Goal: Information Seeking & Learning: Check status

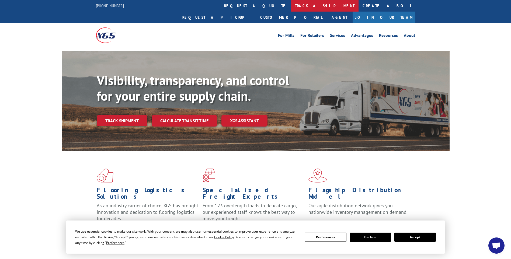
click at [291, 8] on link "track a shipment" at bounding box center [325, 6] width 68 height 12
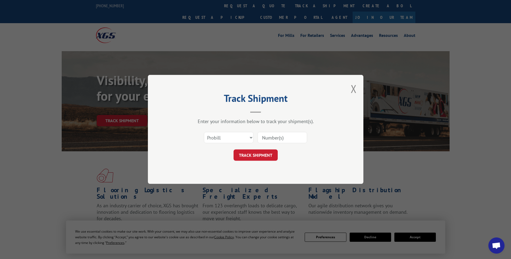
click at [292, 139] on input at bounding box center [283, 137] width 50 height 11
paste input "17014243 17014215 17014212 17014214 17014226"
type input "17014243 17014215 17014212 17014214 17014226"
click at [255, 159] on button "TRACK SHIPMENT" at bounding box center [256, 155] width 44 height 11
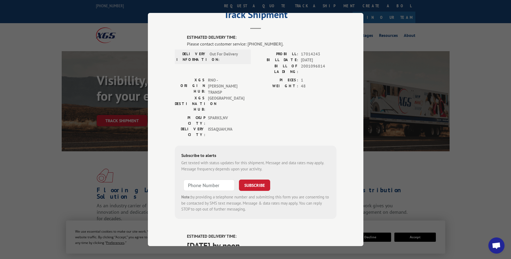
scroll to position [0, 0]
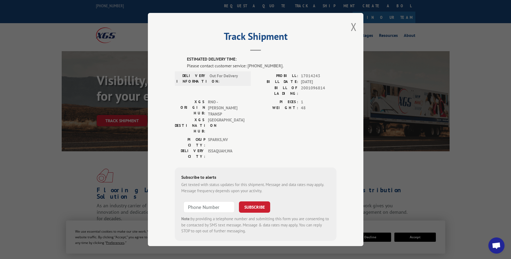
click at [354, 28] on button "Close modal" at bounding box center [354, 27] width 6 height 14
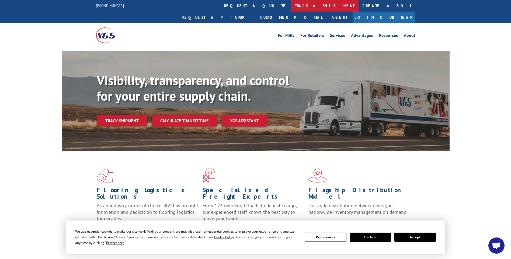
click at [291, 4] on link "track a shipment" at bounding box center [325, 6] width 68 height 12
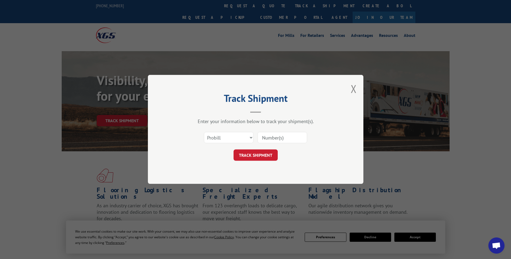
click at [287, 135] on input at bounding box center [283, 137] width 50 height 11
paste input "17014251 17014252 17014256 17014253"
type input "17014251 17014252 17014256 17014253"
click at [248, 156] on button "TRACK SHIPMENT" at bounding box center [256, 155] width 44 height 11
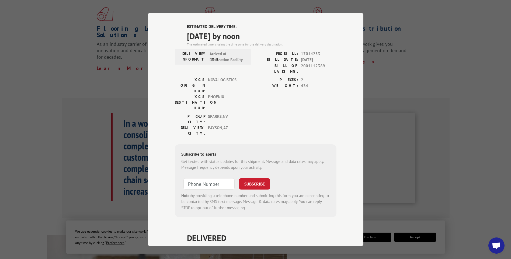
scroll to position [0, 0]
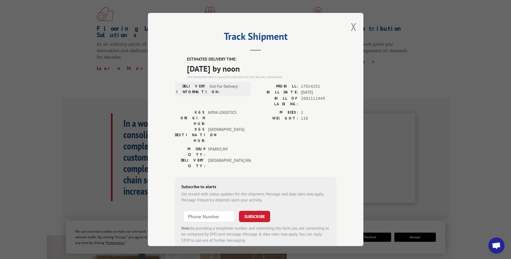
drag, startPoint x: 355, startPoint y: 29, endPoint x: 291, endPoint y: 5, distance: 68.0
click at [355, 29] on div "Track Shipment ESTIMATED DELIVERY TIME: [DATE] by noon The estimated time is us…" at bounding box center [256, 129] width 216 height 233
drag, startPoint x: 355, startPoint y: 33, endPoint x: 349, endPoint y: 28, distance: 8.3
click at [355, 32] on div "Track Shipment ESTIMATED DELIVERY TIME: [DATE] by noon The estimated time is us…" at bounding box center [256, 129] width 216 height 233
click at [353, 29] on button "Close modal" at bounding box center [354, 27] width 6 height 14
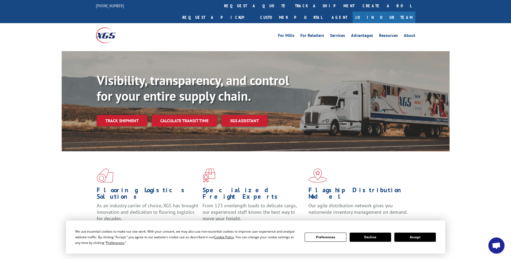
drag, startPoint x: 236, startPoint y: 4, endPoint x: 237, endPoint y: 12, distance: 7.6
click at [291, 4] on link "track a shipment" at bounding box center [325, 6] width 68 height 12
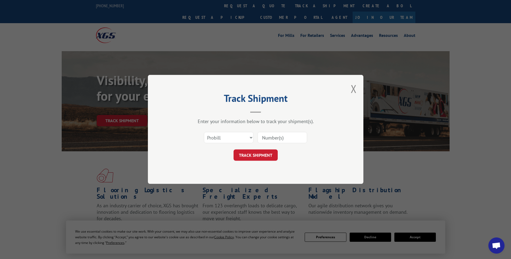
click at [285, 139] on input at bounding box center [283, 137] width 50 height 11
paste input "17014303 17014315 17014317 17014312 17014319 17014314 17014316 17014313 17014318"
type input "17014303 17014315 17014317 17014312 17014319 17014314 17014316 17014313 17014318"
click at [265, 157] on button "TRACK SHIPMENT" at bounding box center [256, 155] width 44 height 11
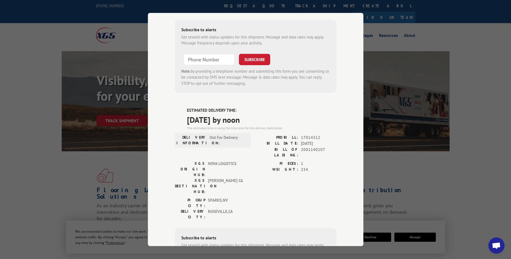
scroll to position [0, 0]
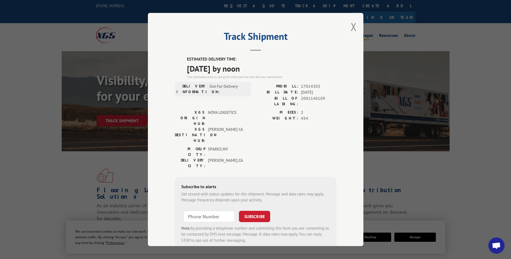
click at [351, 27] on button "Close modal" at bounding box center [354, 27] width 6 height 14
